Goal: Navigation & Orientation: Find specific page/section

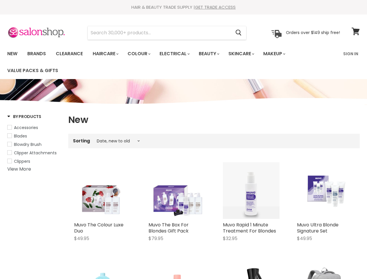
select select "created-descending"
